Goal: Transaction & Acquisition: Purchase product/service

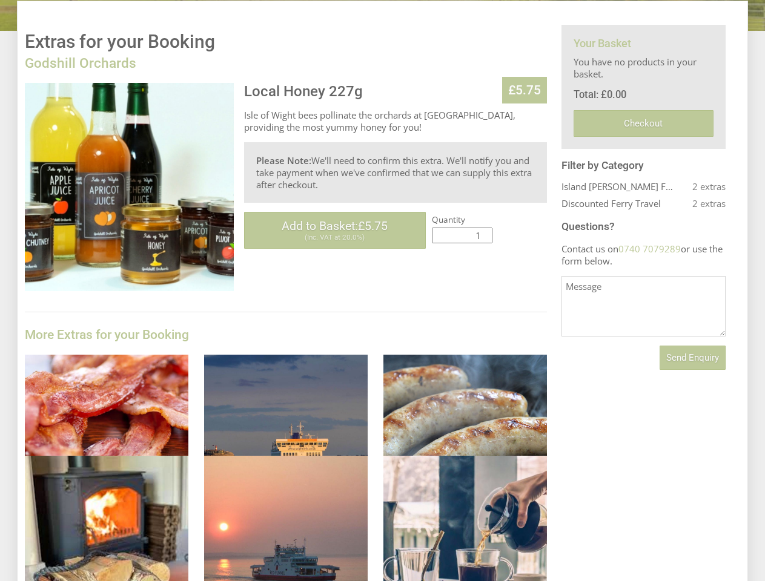
scroll to position [288, 0]
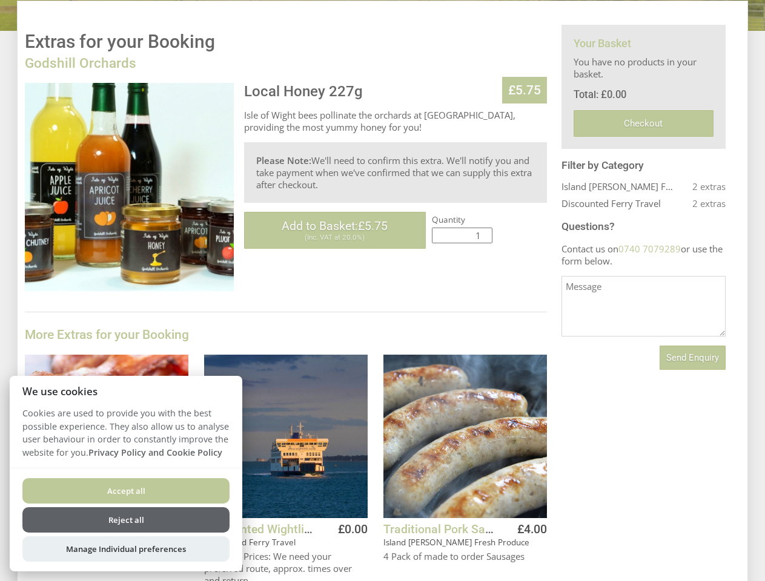
click at [382, 291] on div "Local Honey 227g £5.75 [GEOGRAPHIC_DATA] bees pollinate the orchards at [GEOGRA…" at bounding box center [286, 473] width 522 height 781
click at [335, 230] on span "Add to Basket: £5.75" at bounding box center [335, 226] width 106 height 14
click at [319, 571] on button "Add to Basket" at bounding box center [319, 572] width 98 height 22
click at [498, 571] on button "Add to Basket" at bounding box center [498, 572] width 98 height 22
click at [692, 358] on span "Send Enquiry" at bounding box center [692, 357] width 53 height 11
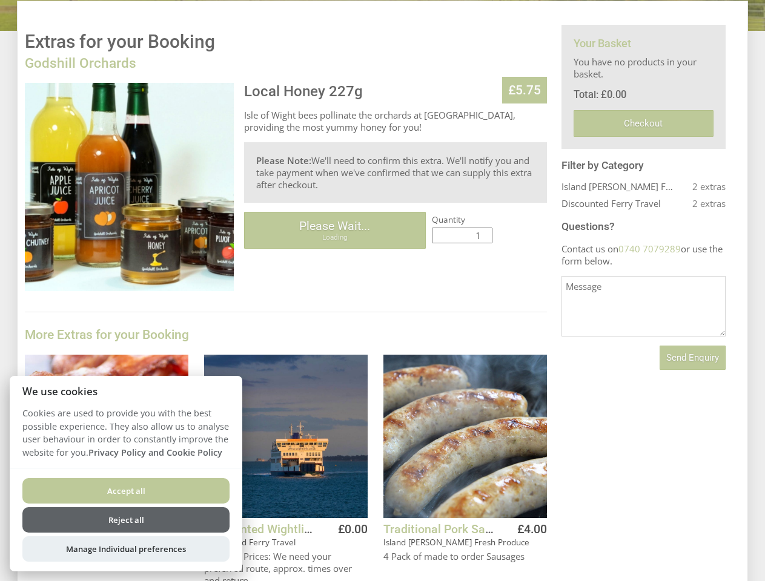
click at [126, 491] on button "Accept all" at bounding box center [125, 490] width 207 height 25
click at [126, 520] on button "Reject all" at bounding box center [125, 520] width 207 height 25
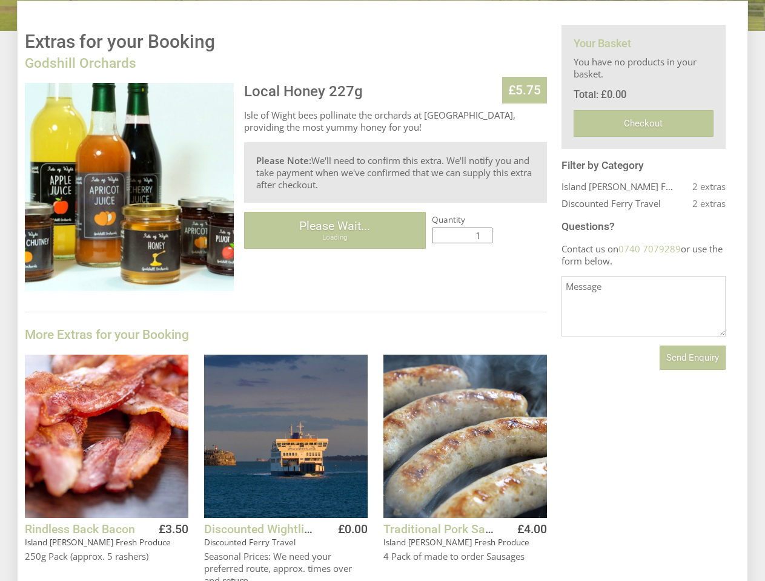
click at [126, 549] on div "Rindless Back Bacon Island [PERSON_NAME] Fresh Produce £3.50 250g Pack (approx.…" at bounding box center [107, 473] width 164 height 236
